Goal: Complete application form

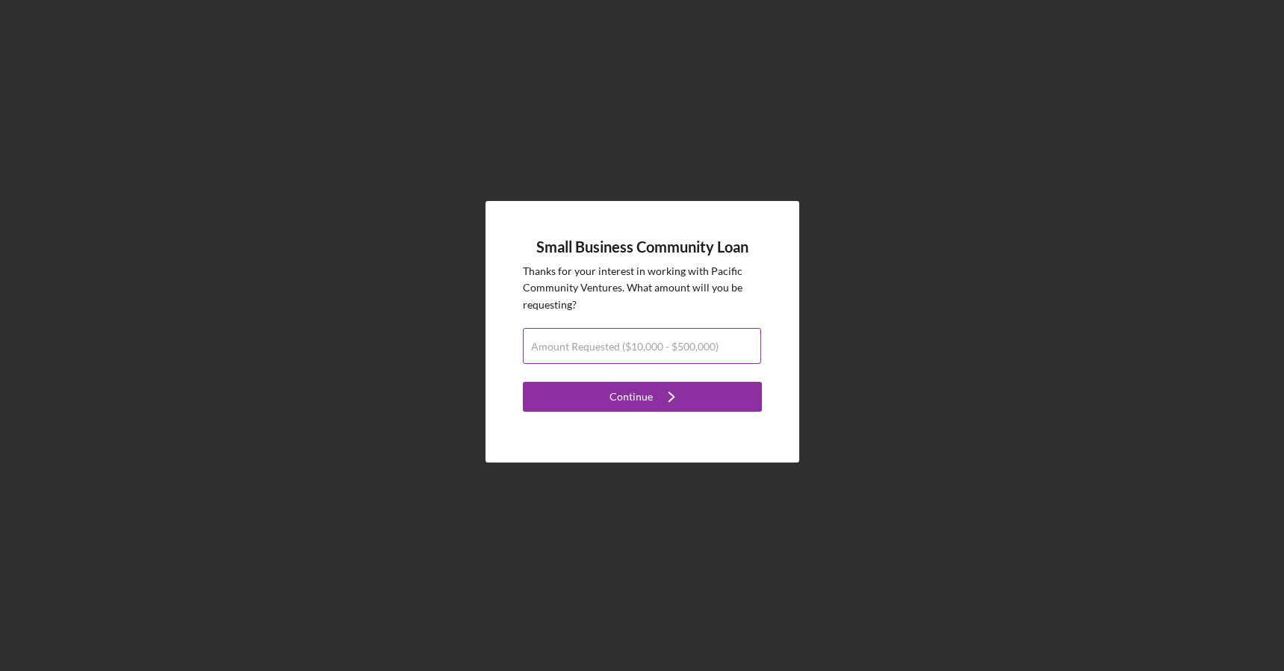
click at [561, 347] on label "Amount Requested ($10,000 - $500,000)" at bounding box center [624, 347] width 187 height 12
click at [561, 347] on input "Amount Requested ($10,000 - $500,000)" at bounding box center [642, 346] width 238 height 36
type input "$500,000"
click at [621, 391] on div "Continue" at bounding box center [630, 397] width 43 height 30
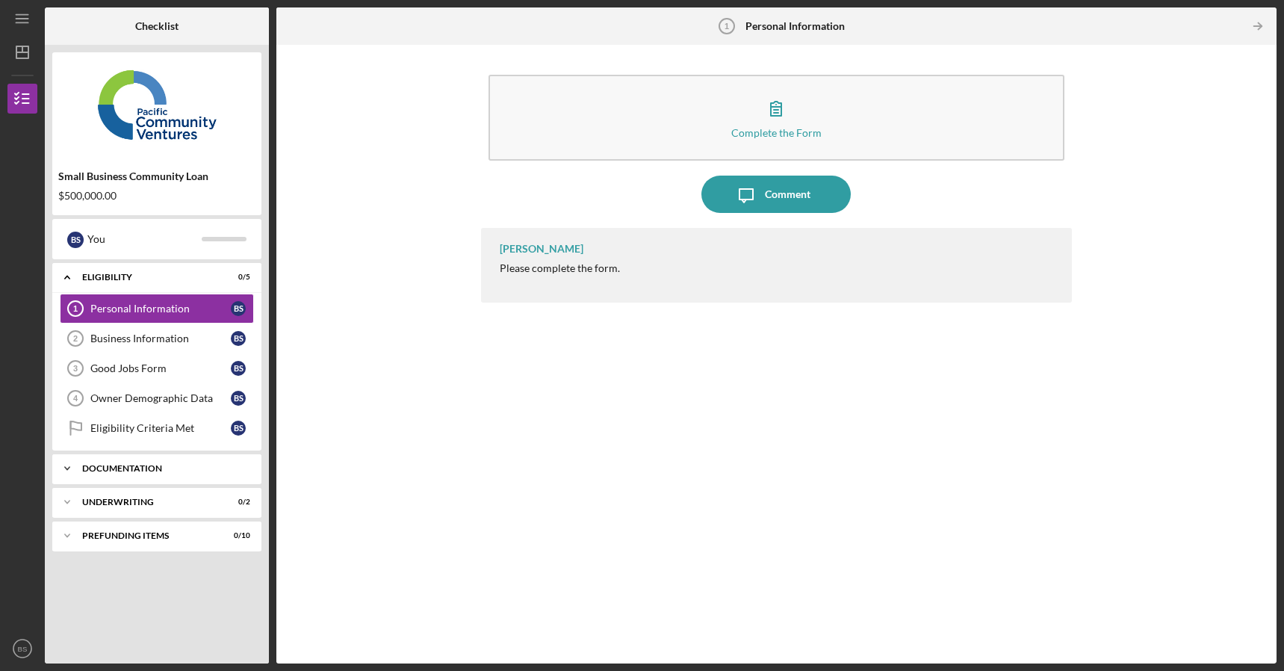
click at [131, 465] on div "Documentation" at bounding box center [162, 468] width 161 height 9
